Goal: Entertainment & Leisure: Consume media (video, audio)

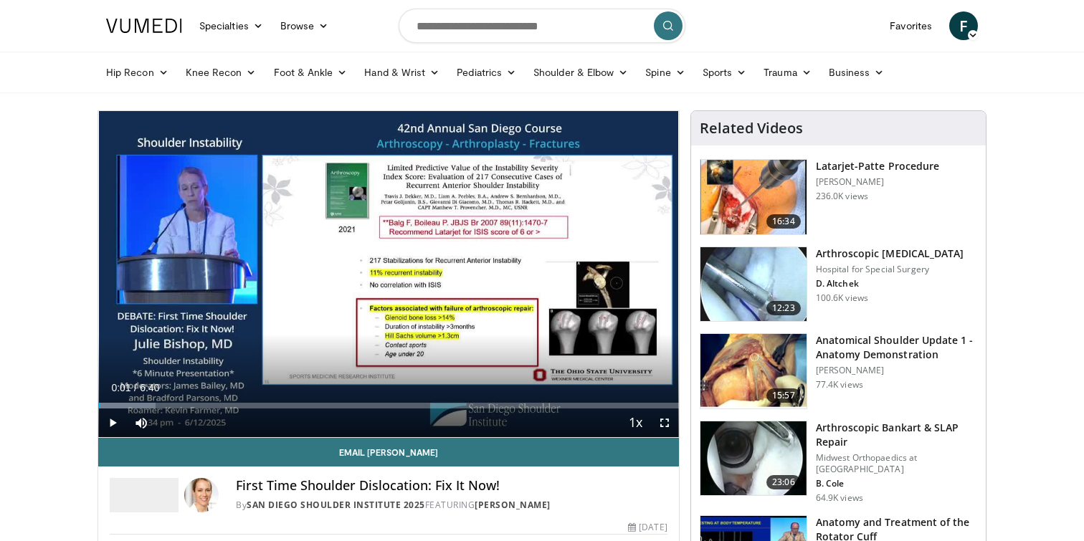
click at [112, 422] on span "Video Player" at bounding box center [112, 422] width 29 height 29
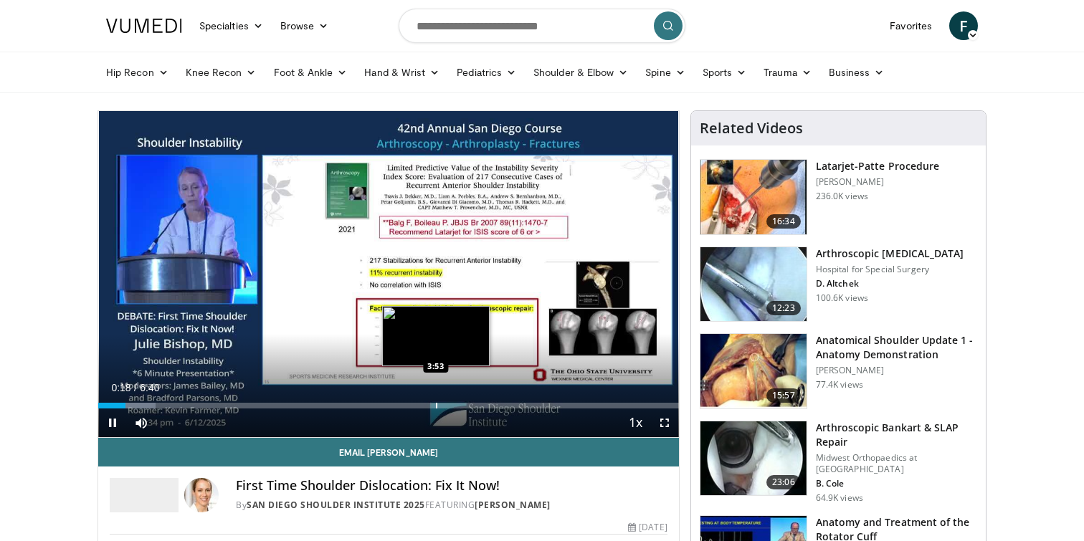
click at [436, 403] on div "Progress Bar" at bounding box center [436, 406] width 1 height 6
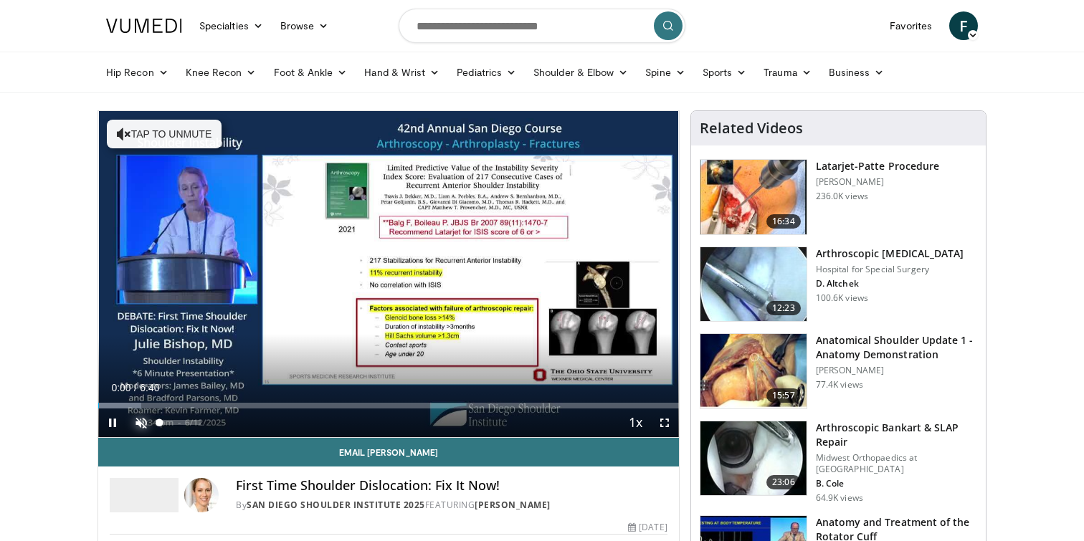
click at [142, 421] on span "Video Player" at bounding box center [141, 422] width 29 height 29
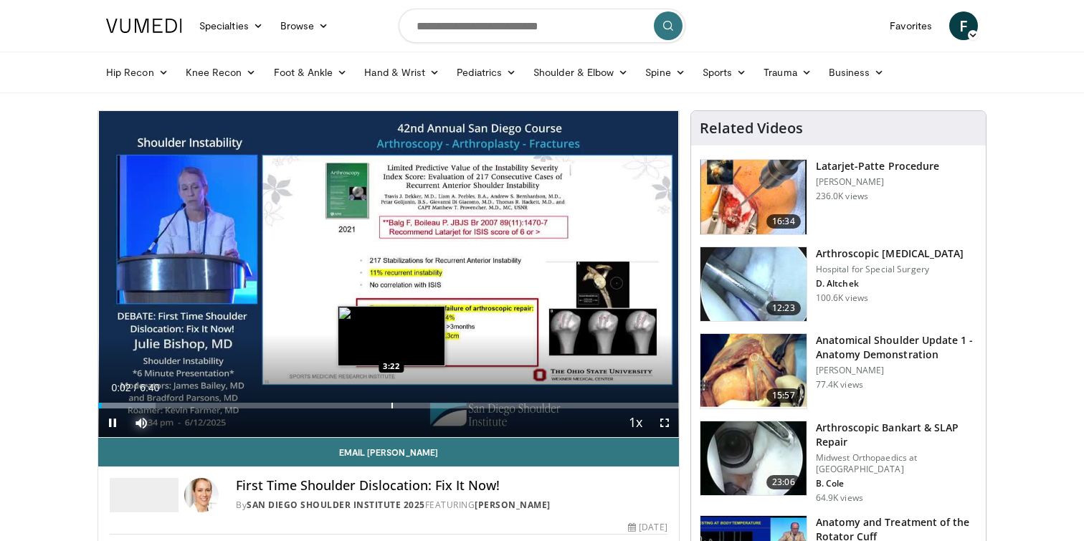
click at [391, 403] on div "Progress Bar" at bounding box center [391, 406] width 1 height 6
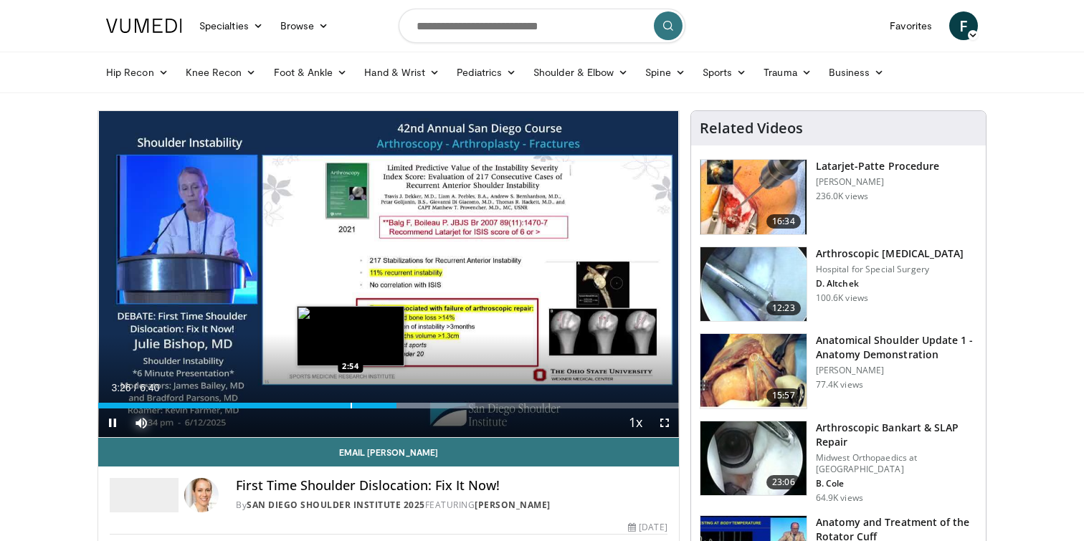
click at [350, 403] on div "Progress Bar" at bounding box center [350, 406] width 1 height 6
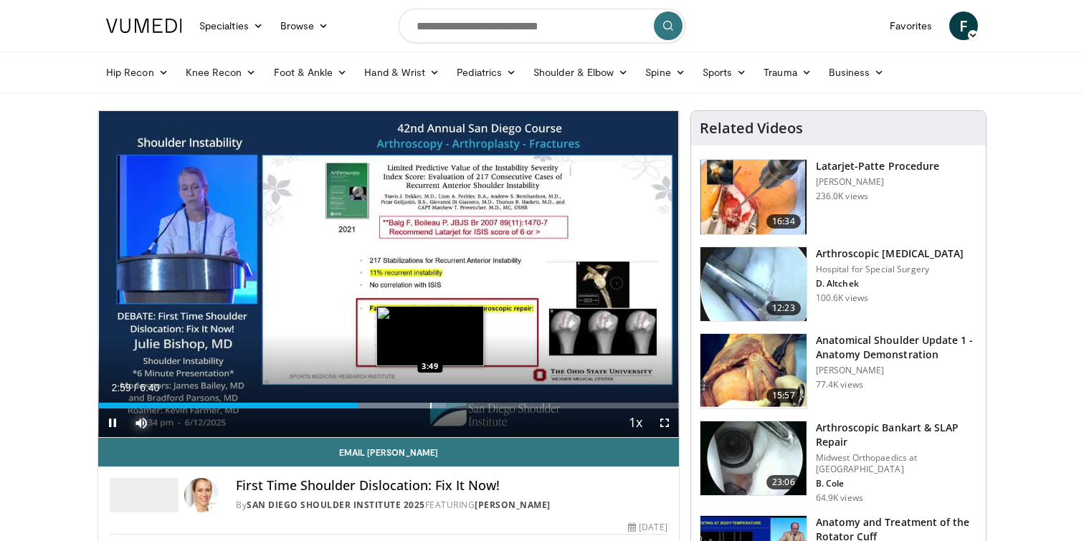
click at [430, 406] on div "Progress Bar" at bounding box center [430, 406] width 1 height 6
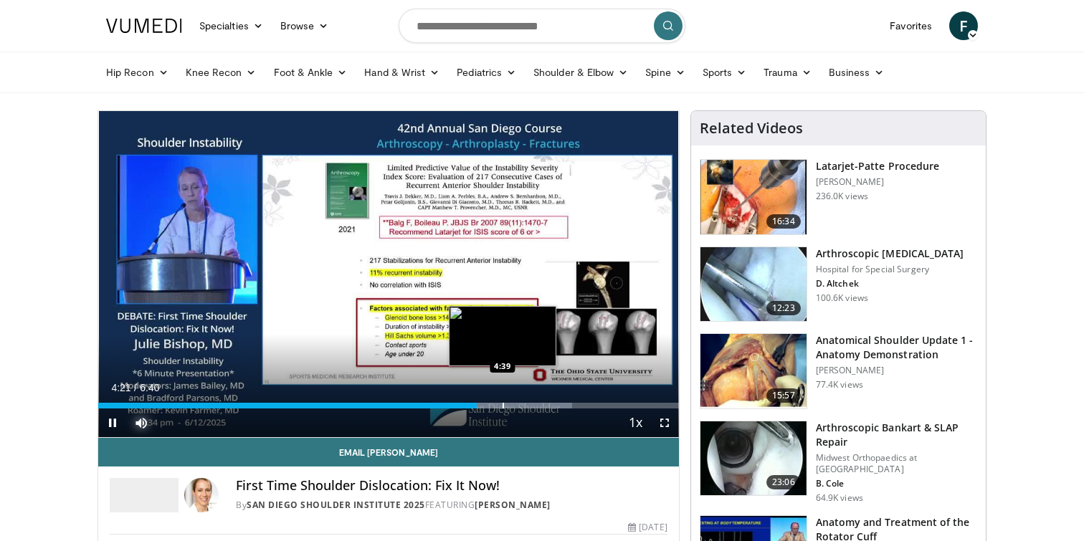
click at [502, 401] on div "Loaded : 81.65% 4:21 4:39" at bounding box center [388, 402] width 580 height 14
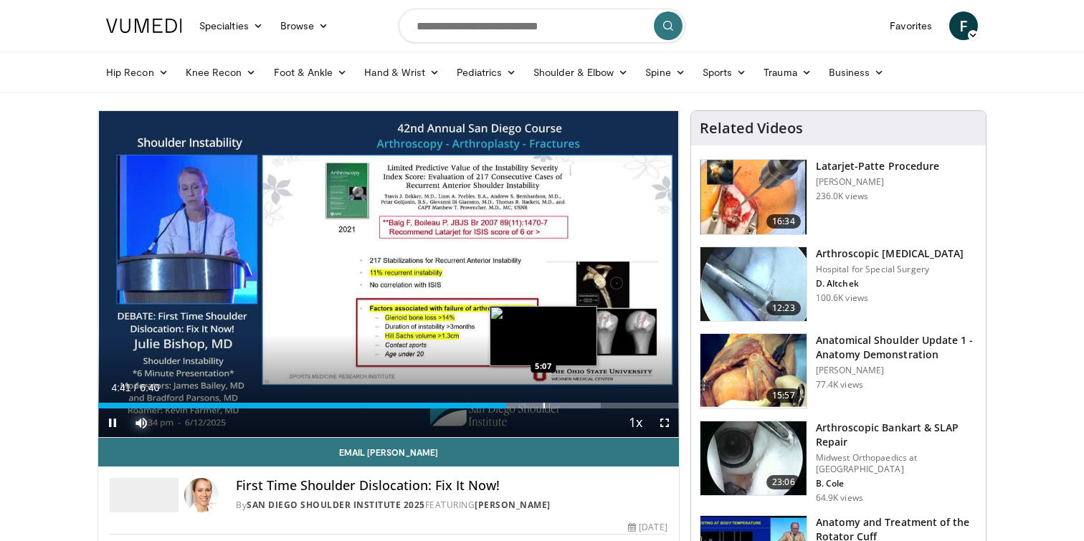
click at [543, 404] on div "Progress Bar" at bounding box center [543, 406] width 1 height 6
click at [565, 405] on div "Progress Bar" at bounding box center [565, 406] width 1 height 6
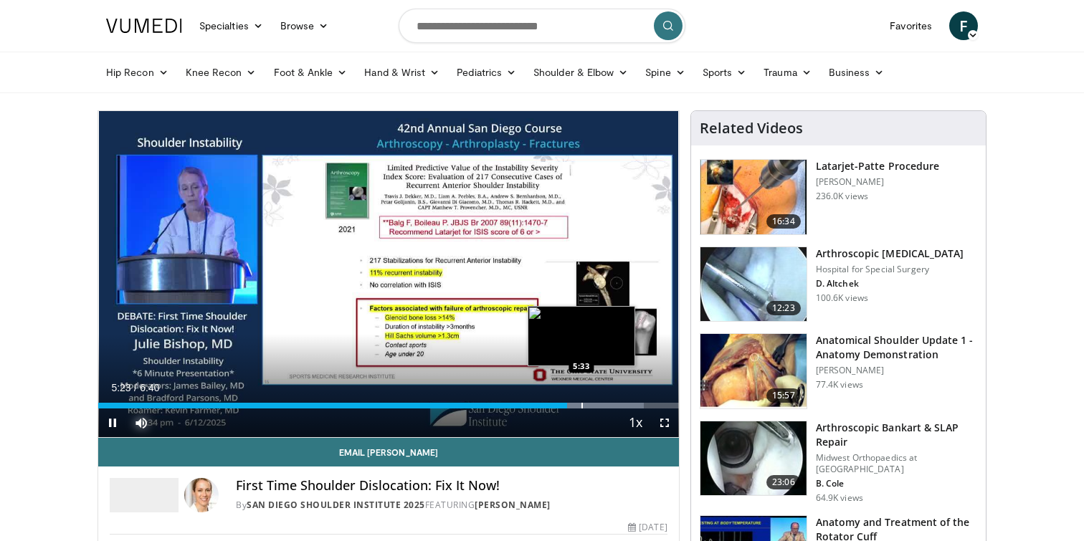
click at [581, 406] on div "Progress Bar" at bounding box center [581, 406] width 1 height 6
click at [569, 401] on div "Loaded : 100.00% 6:16 5:25" at bounding box center [388, 402] width 580 height 14
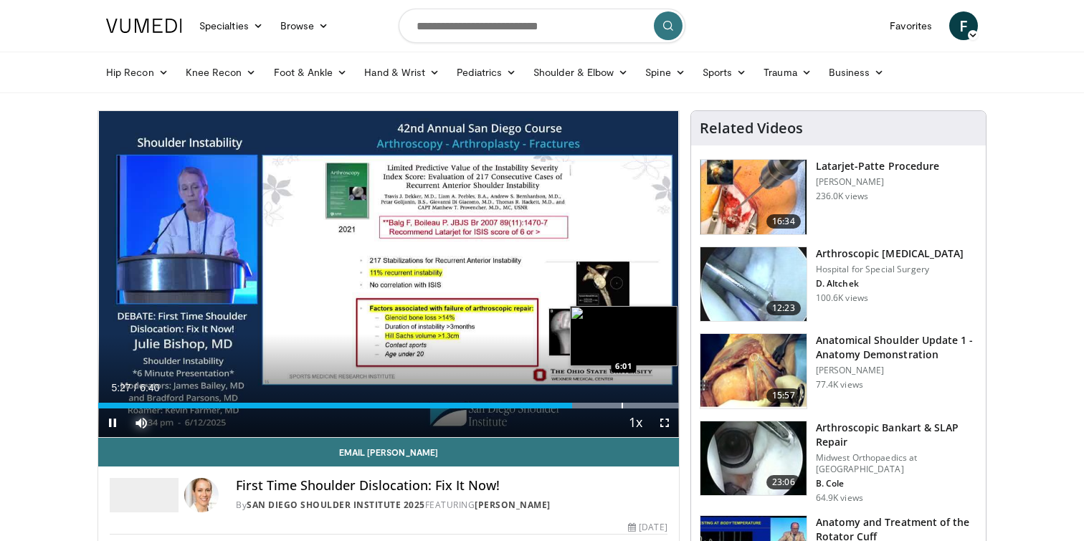
click at [621, 403] on div "Progress Bar" at bounding box center [621, 406] width 1 height 6
click at [631, 403] on div "Progress Bar" at bounding box center [631, 406] width 1 height 6
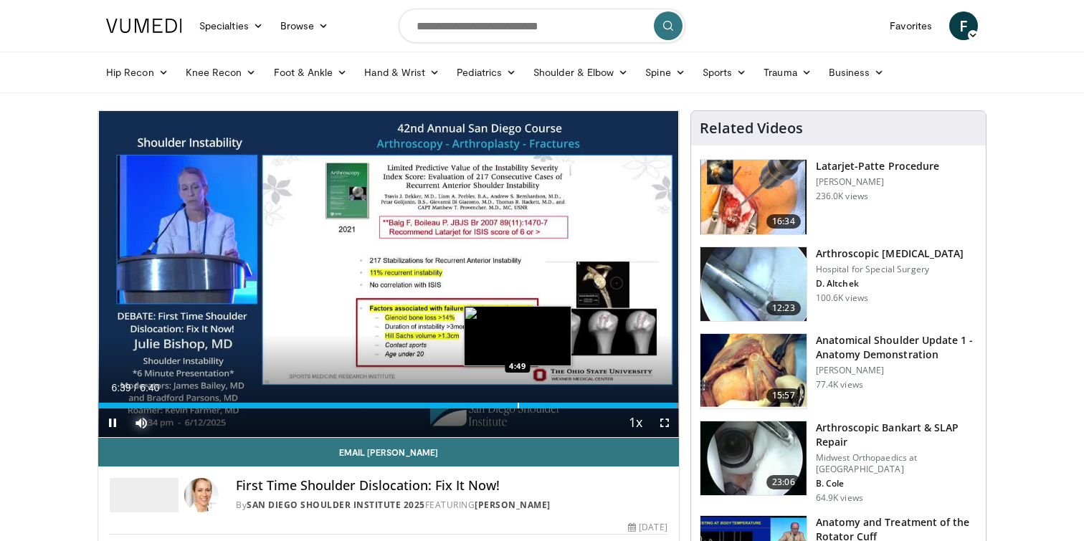
click at [516, 403] on div "6:39" at bounding box center [387, 406] width 578 height 6
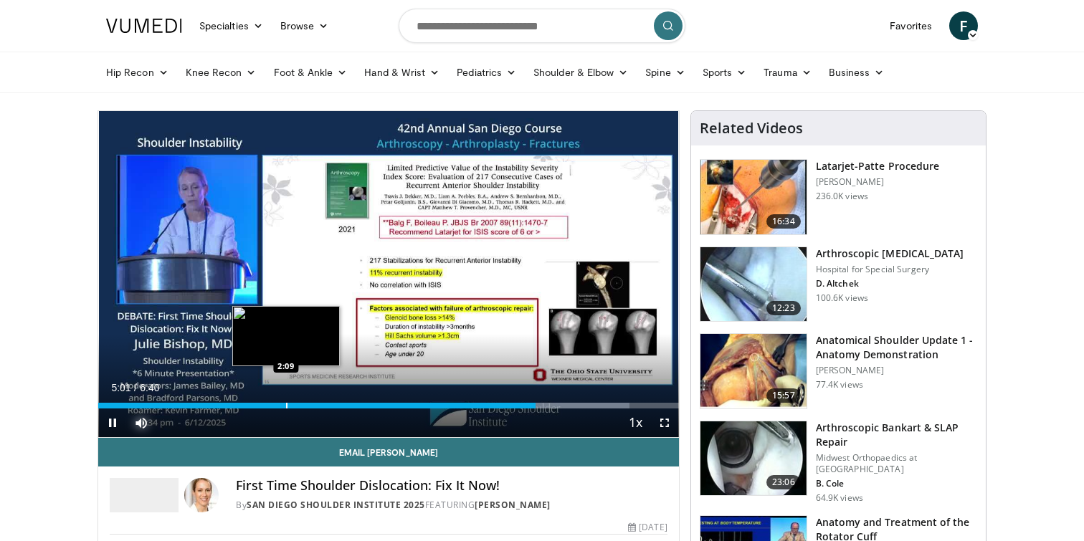
click at [285, 403] on div "5:02" at bounding box center [316, 406] width 437 height 6
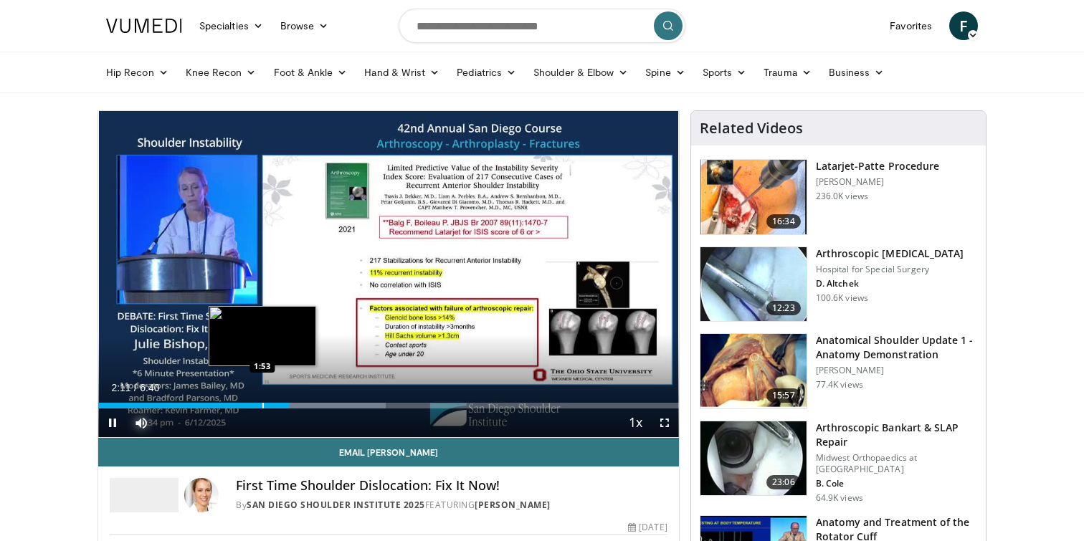
click at [262, 403] on div "Progress Bar" at bounding box center [262, 406] width 1 height 6
click at [236, 403] on div "Progress Bar" at bounding box center [236, 406] width 1 height 6
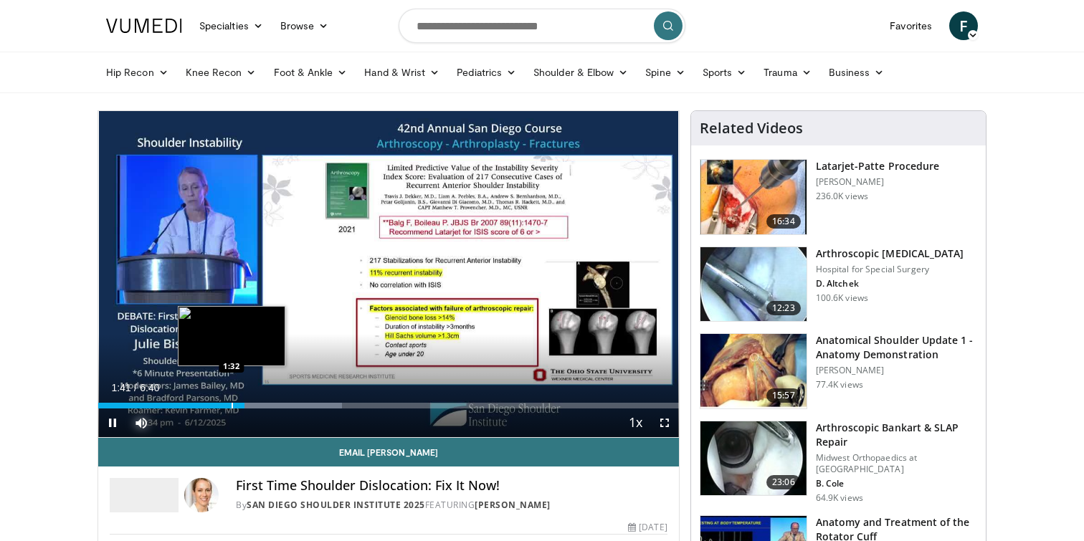
click at [231, 405] on div "Progress Bar" at bounding box center [231, 406] width 1 height 6
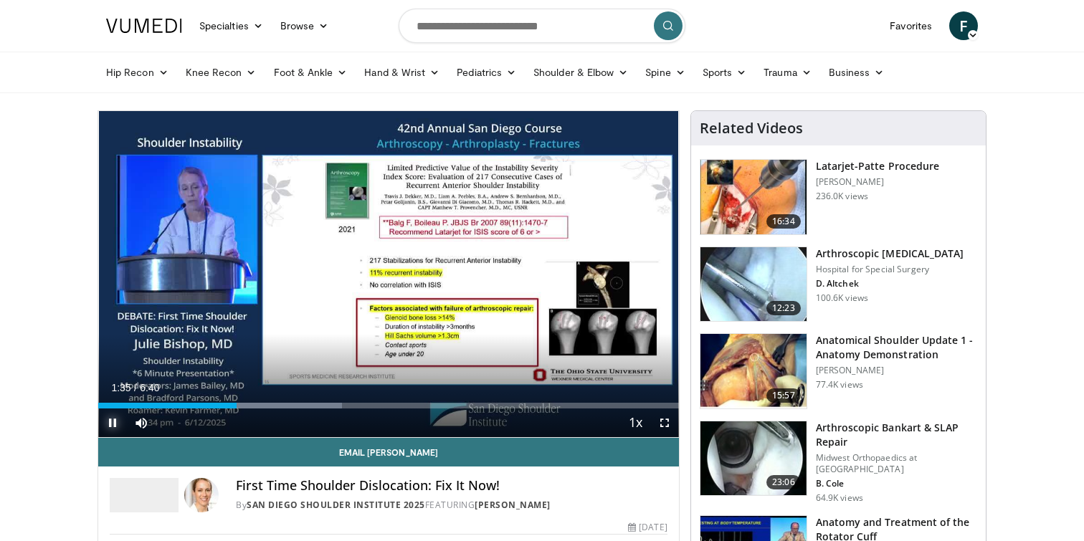
click at [110, 422] on span "Video Player" at bounding box center [112, 422] width 29 height 29
